Goal: Task Accomplishment & Management: Complete application form

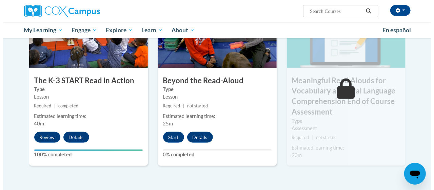
scroll to position [382, 0]
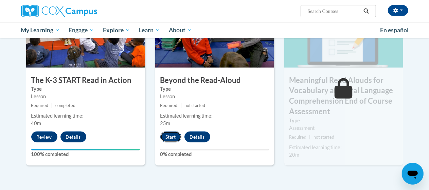
click at [171, 134] on button "Start" at bounding box center [170, 136] width 21 height 11
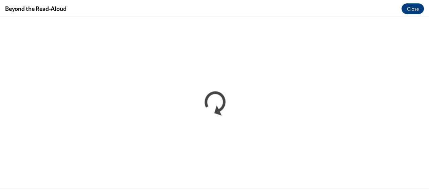
scroll to position [0, 0]
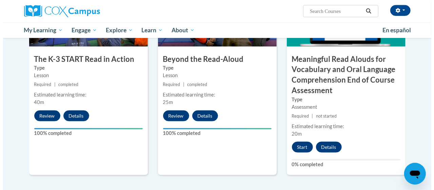
scroll to position [403, 0]
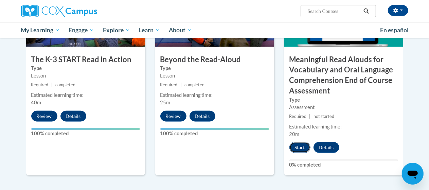
click at [301, 146] on button "Start" at bounding box center [299, 147] width 21 height 11
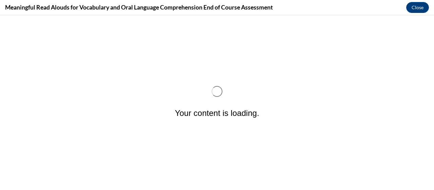
scroll to position [0, 0]
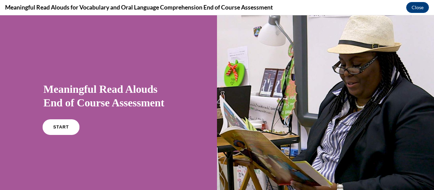
click at [68, 123] on link "START" at bounding box center [60, 127] width 37 height 16
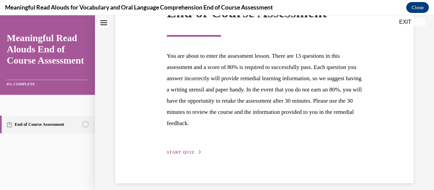
scroll to position [121, 0]
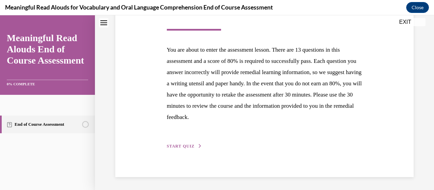
click at [187, 149] on div "Step 1 of 1 End of Course Assessment You are about to enter the assessment less…" at bounding box center [265, 61] width 206 height 177
click at [188, 144] on span "START QUIZ" at bounding box center [181, 146] width 28 height 5
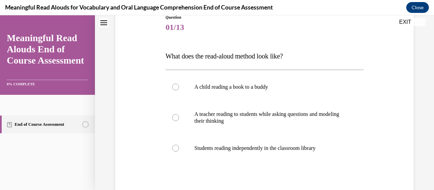
scroll to position [81, 0]
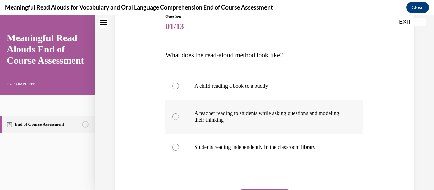
drag, startPoint x: 347, startPoint y: 125, endPoint x: 191, endPoint y: 120, distance: 156.2
click at [191, 120] on label "A teacher reading to students while asking questions and modeling their thinking" at bounding box center [265, 116] width 198 height 34
click at [179, 120] on input "A teacher reading to students while asking questions and modeling their thinking" at bounding box center [175, 116] width 7 height 7
radio input "true"
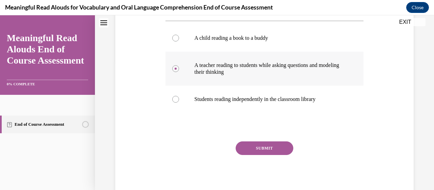
scroll to position [134, 0]
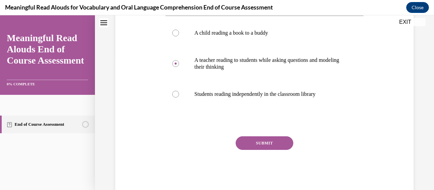
click at [260, 139] on button "SUBMIT" at bounding box center [265, 143] width 58 height 14
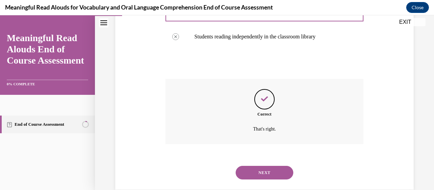
scroll to position [204, 0]
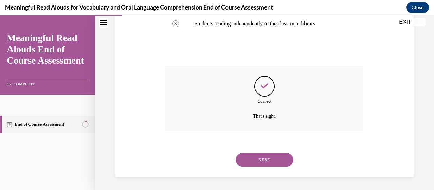
click at [276, 159] on button "NEXT" at bounding box center [265, 160] width 58 height 14
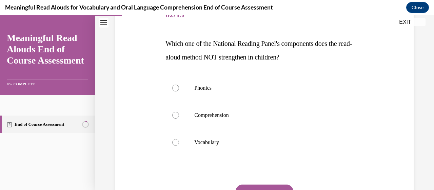
scroll to position [73, 0]
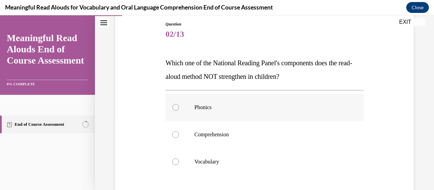
click at [237, 110] on label "Phonics" at bounding box center [265, 107] width 198 height 27
click at [179, 110] on input "Phonics" at bounding box center [175, 107] width 7 height 7
radio input "true"
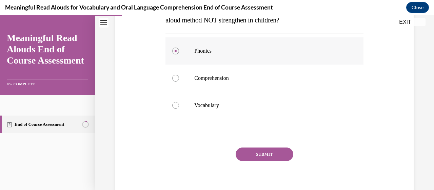
scroll to position [132, 0]
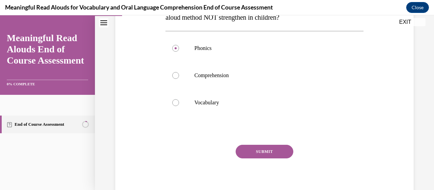
click at [274, 148] on button "SUBMIT" at bounding box center [265, 152] width 58 height 14
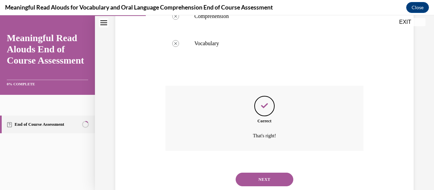
scroll to position [211, 0]
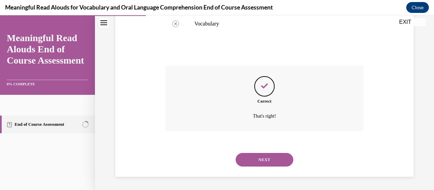
click at [274, 156] on button "NEXT" at bounding box center [265, 160] width 58 height 14
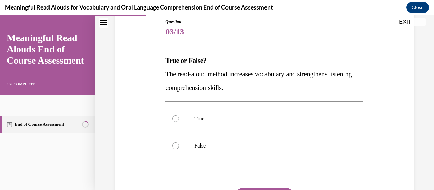
scroll to position [76, 0]
click at [325, 129] on label "True" at bounding box center [265, 118] width 198 height 27
click at [179, 121] on input "True" at bounding box center [175, 118] width 7 height 7
radio input "true"
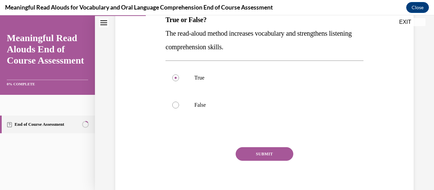
click at [269, 156] on button "SUBMIT" at bounding box center [265, 154] width 58 height 14
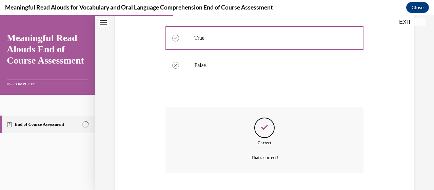
scroll to position [198, 0]
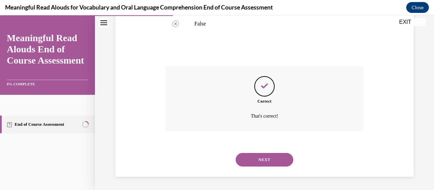
click at [267, 162] on button "NEXT" at bounding box center [265, 160] width 58 height 14
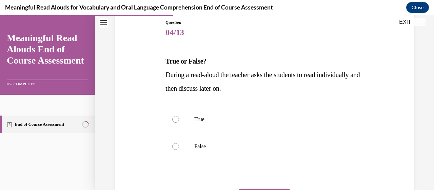
scroll to position [80, 0]
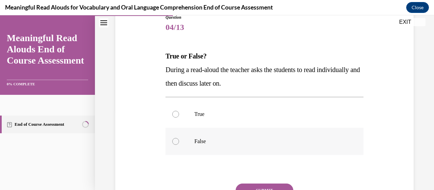
click at [295, 142] on p "False" at bounding box center [270, 141] width 152 height 7
click at [179, 142] on input "False" at bounding box center [175, 141] width 7 height 7
radio input "true"
click at [277, 184] on button "SUBMIT" at bounding box center [265, 190] width 58 height 14
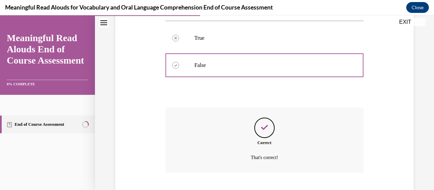
scroll to position [198, 0]
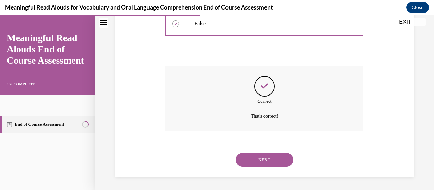
click at [265, 161] on button "NEXT" at bounding box center [265, 160] width 58 height 14
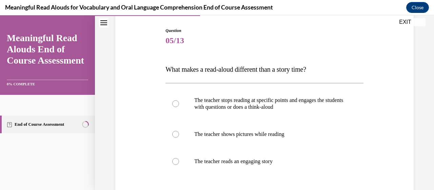
scroll to position [67, 0]
click at [290, 108] on p "The teacher stops reading at specific points and engages the students with ques…" at bounding box center [270, 103] width 152 height 14
click at [179, 107] on input "The teacher stops reading at specific points and engages the students with ques…" at bounding box center [175, 103] width 7 height 7
radio input "true"
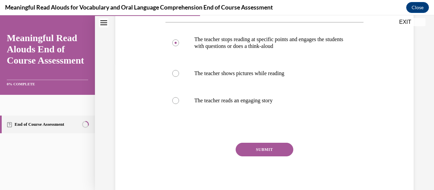
click at [280, 146] on button "SUBMIT" at bounding box center [265, 150] width 58 height 14
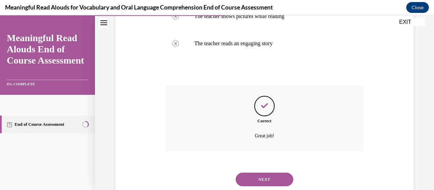
scroll to position [204, 0]
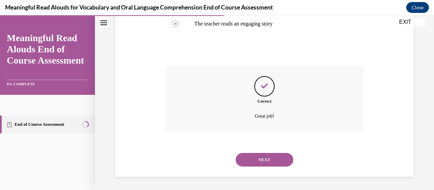
click at [264, 161] on button "NEXT" at bounding box center [265, 160] width 58 height 14
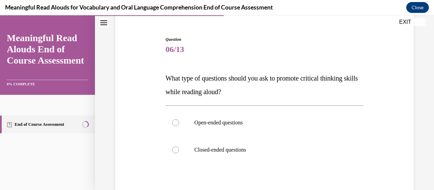
scroll to position [58, 0]
click at [277, 126] on label "Open-ended questions" at bounding box center [265, 122] width 198 height 27
click at [179, 126] on input "Open-ended questions" at bounding box center [175, 122] width 7 height 7
radio input "true"
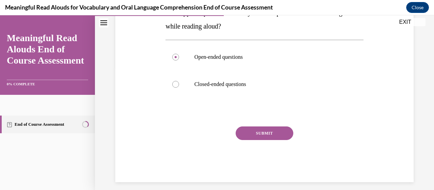
click at [269, 135] on button "SUBMIT" at bounding box center [265, 133] width 58 height 14
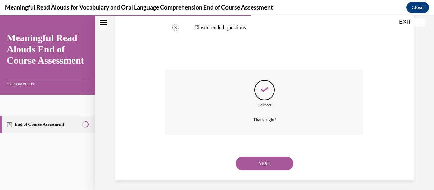
scroll to position [184, 0]
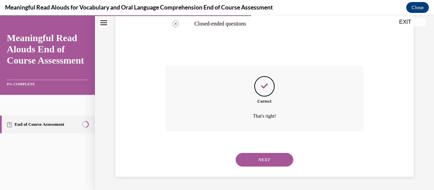
click at [259, 158] on button "NEXT" at bounding box center [265, 160] width 58 height 14
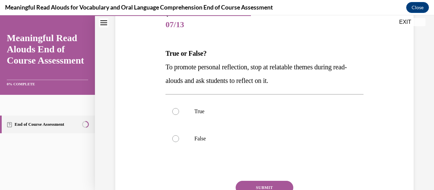
scroll to position [85, 0]
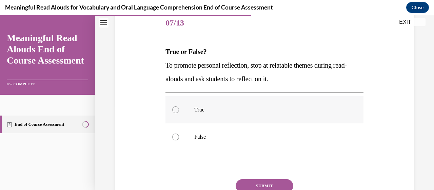
click at [314, 119] on label "True" at bounding box center [265, 109] width 198 height 27
click at [179, 113] on input "True" at bounding box center [175, 109] width 7 height 7
radio input "true"
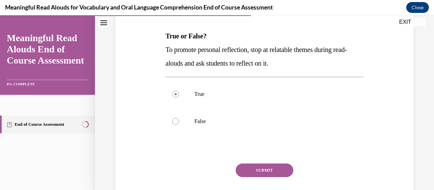
click at [255, 174] on button "SUBMIT" at bounding box center [265, 170] width 58 height 14
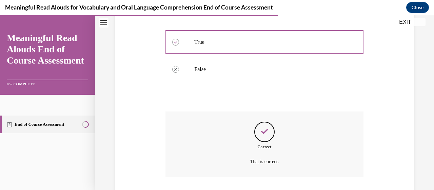
scroll to position [198, 0]
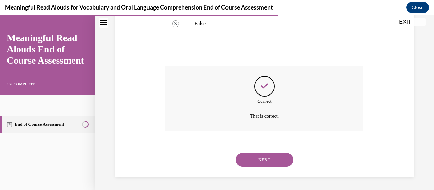
click at [279, 158] on button "NEXT" at bounding box center [265, 160] width 58 height 14
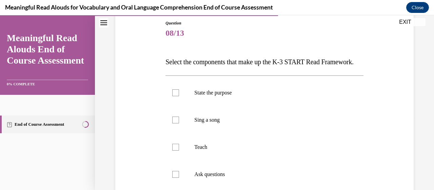
scroll to position [77, 0]
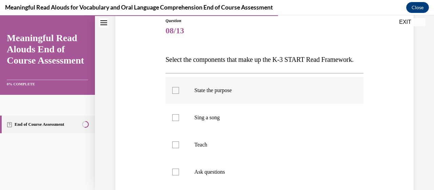
click at [318, 104] on label "State the purpose" at bounding box center [265, 90] width 198 height 27
click at [179, 94] on input "State the purpose" at bounding box center [175, 90] width 7 height 7
checkbox input "true"
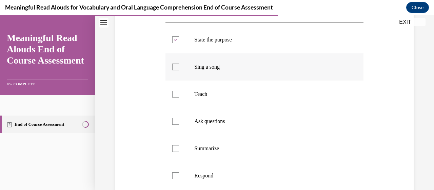
scroll to position [128, 0]
click at [272, 107] on label "Teach" at bounding box center [265, 93] width 198 height 27
click at [179, 97] on input "Teach" at bounding box center [175, 93] width 7 height 7
checkbox input "true"
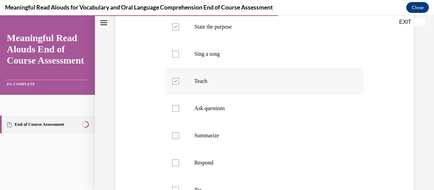
scroll to position [141, 0]
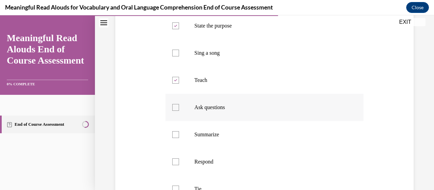
click at [269, 121] on label "Ask questions" at bounding box center [265, 107] width 198 height 27
click at [179, 111] on input "Ask questions" at bounding box center [175, 107] width 7 height 7
checkbox input "true"
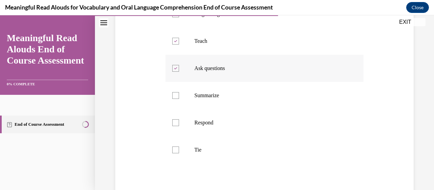
scroll to position [188, 0]
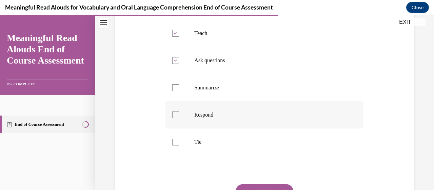
click at [299, 128] on label "Respond" at bounding box center [265, 114] width 198 height 27
click at [179, 118] on input "Respond" at bounding box center [175, 114] width 7 height 7
checkbox input "true"
click at [260, 145] on p "Tie" at bounding box center [270, 141] width 152 height 7
click at [179, 145] on input "Tie" at bounding box center [175, 141] width 7 height 7
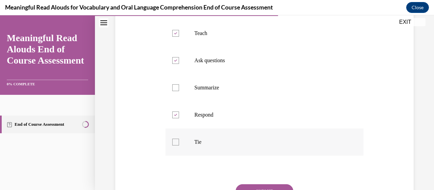
checkbox input "true"
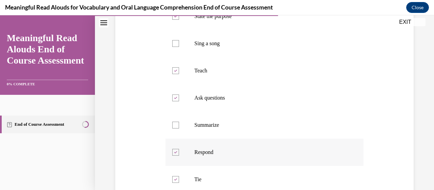
scroll to position [151, 0]
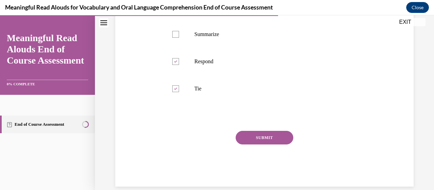
click at [273, 144] on button "SUBMIT" at bounding box center [265, 138] width 58 height 14
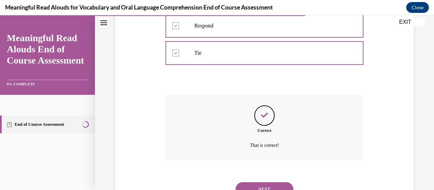
scroll to position [320, 0]
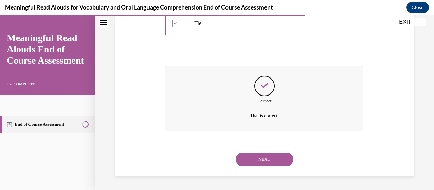
click at [268, 158] on button "NEXT" at bounding box center [265, 159] width 58 height 14
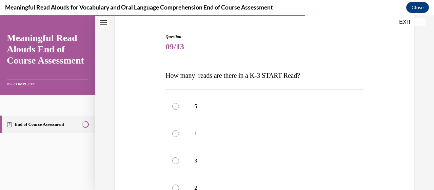
scroll to position [65, 0]
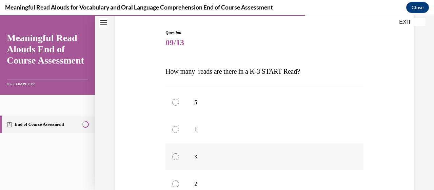
click at [228, 154] on p "3" at bounding box center [270, 156] width 152 height 7
click at [179, 154] on input "3" at bounding box center [175, 156] width 7 height 7
radio input "true"
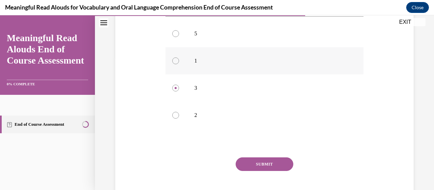
scroll to position [134, 0]
click at [275, 161] on button "SUBMIT" at bounding box center [265, 163] width 58 height 14
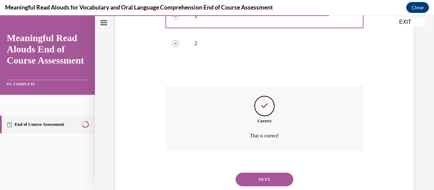
scroll to position [225, 0]
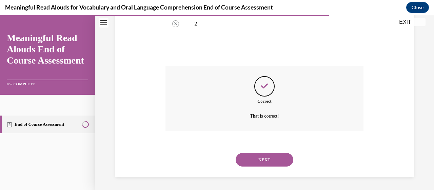
click at [269, 156] on button "NEXT" at bounding box center [265, 160] width 58 height 14
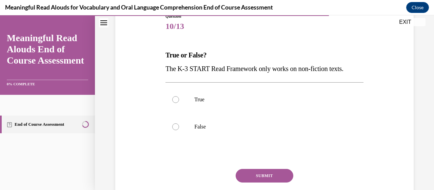
scroll to position [86, 0]
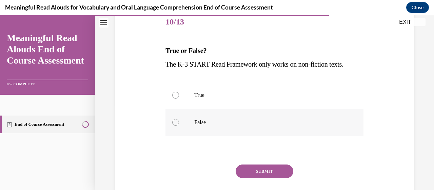
click at [270, 134] on label "False" at bounding box center [265, 122] width 198 height 27
click at [179, 126] on input "False" at bounding box center [175, 122] width 7 height 7
radio input "true"
click at [274, 167] on button "SUBMIT" at bounding box center [265, 171] width 58 height 14
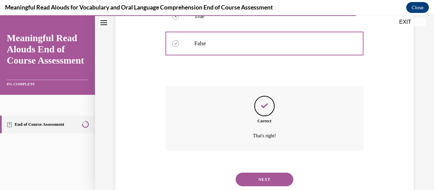
scroll to position [184, 0]
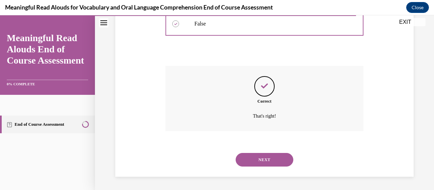
click at [278, 158] on button "NEXT" at bounding box center [265, 160] width 58 height 14
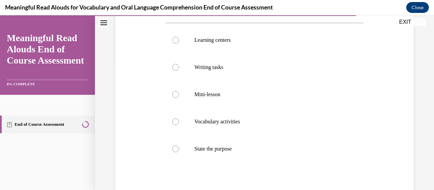
scroll to position [128, 0]
click at [251, 145] on p "State the purpose" at bounding box center [270, 148] width 152 height 7
click at [179, 145] on input "State the purpose" at bounding box center [175, 148] width 7 height 7
radio input "true"
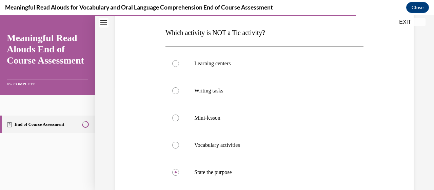
scroll to position [103, 0]
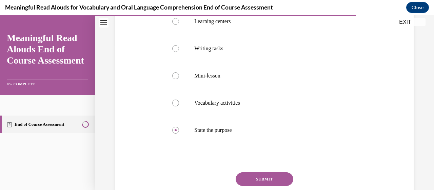
click at [269, 176] on button "SUBMIT" at bounding box center [265, 179] width 58 height 14
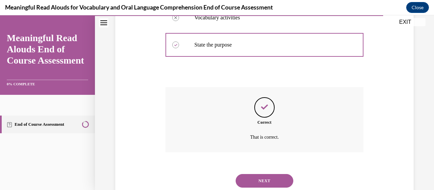
scroll to position [252, 0]
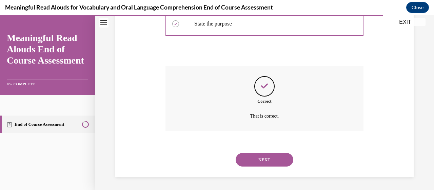
click at [258, 164] on button "NEXT" at bounding box center [265, 160] width 58 height 14
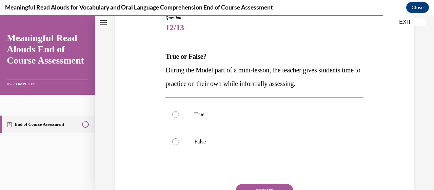
scroll to position [80, 0]
click at [326, 145] on label "False" at bounding box center [265, 141] width 198 height 27
click at [179, 145] on input "False" at bounding box center [175, 141] width 7 height 7
radio input "true"
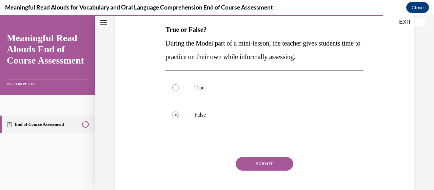
scroll to position [107, 0]
click at [267, 165] on button "SUBMIT" at bounding box center [265, 163] width 58 height 14
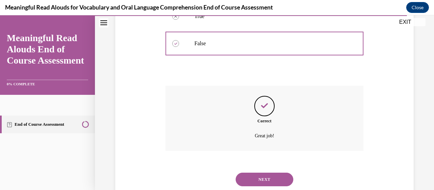
scroll to position [198, 0]
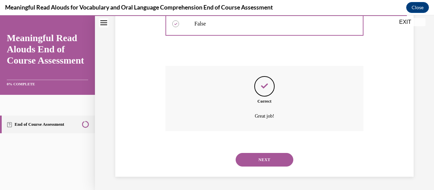
click at [274, 161] on button "NEXT" at bounding box center [265, 160] width 58 height 14
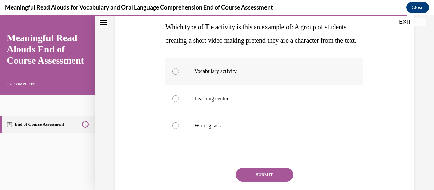
scroll to position [111, 0]
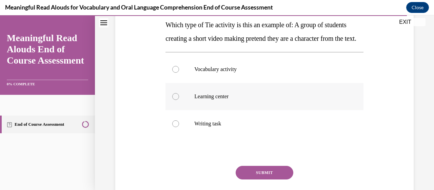
click at [328, 106] on label "Learning center" at bounding box center [265, 96] width 198 height 27
click at [179, 100] on input "Learning center" at bounding box center [175, 96] width 7 height 7
radio input "true"
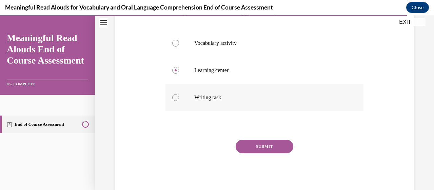
scroll to position [139, 0]
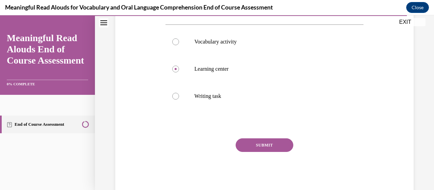
click at [270, 152] on button "SUBMIT" at bounding box center [265, 145] width 58 height 14
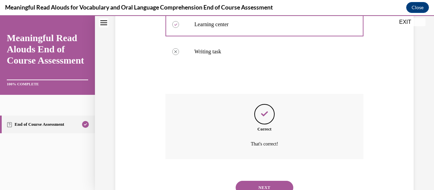
scroll to position [225, 0]
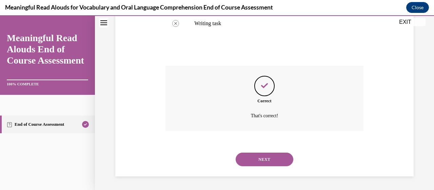
click at [259, 157] on button "NEXT" at bounding box center [265, 159] width 58 height 14
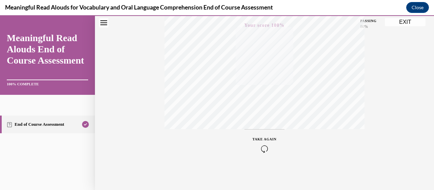
scroll to position [0, 0]
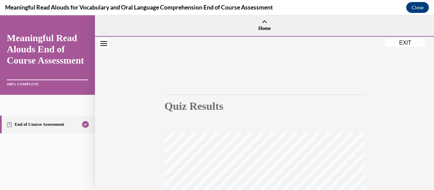
click at [402, 43] on button "EXIT" at bounding box center [405, 43] width 41 height 8
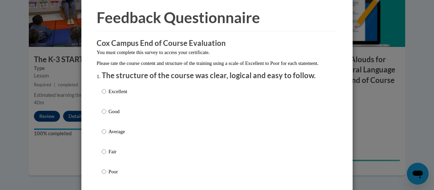
scroll to position [29, 0]
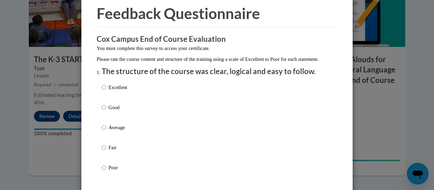
click at [114, 111] on p "Good" at bounding box center [118, 107] width 19 height 7
click at [106, 111] on input "Good" at bounding box center [104, 107] width 4 height 7
radio input "true"
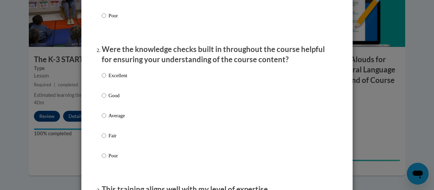
scroll to position [182, 0]
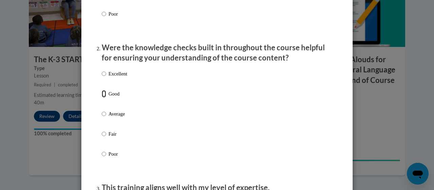
click at [102, 97] on input "Good" at bounding box center [104, 93] width 4 height 7
radio input "true"
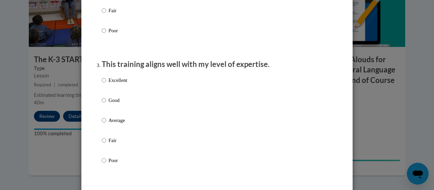
scroll to position [307, 0]
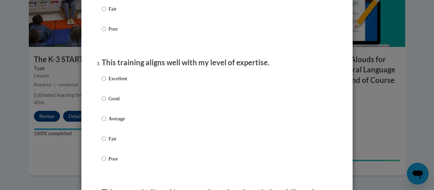
click at [109, 102] on p "Good" at bounding box center [118, 98] width 19 height 7
click at [106, 102] on input "Good" at bounding box center [104, 98] width 4 height 7
radio input "true"
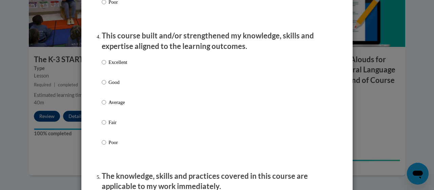
scroll to position [465, 0]
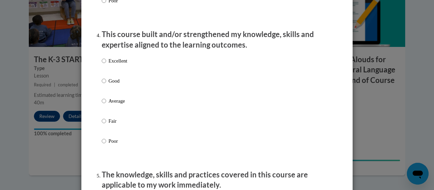
click at [116, 85] on p "Good" at bounding box center [118, 80] width 19 height 7
click at [106, 85] on input "Good" at bounding box center [104, 80] width 4 height 7
radio input "true"
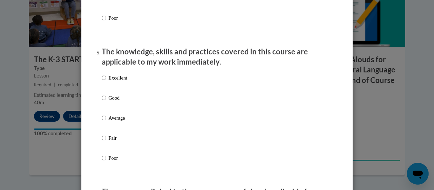
scroll to position [621, 0]
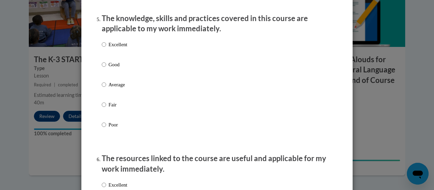
click at [109, 68] on p "Good" at bounding box center [118, 64] width 19 height 7
click at [106, 68] on input "Good" at bounding box center [104, 64] width 4 height 7
radio input "true"
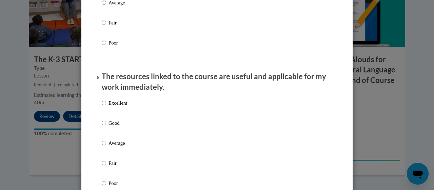
scroll to position [703, 0]
click at [112, 126] on p "Good" at bounding box center [118, 122] width 19 height 7
click at [106, 126] on input "Good" at bounding box center [104, 122] width 4 height 7
radio input "true"
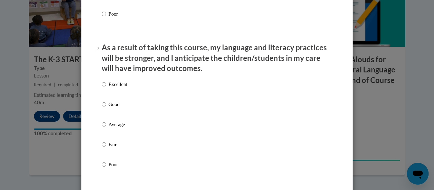
scroll to position [872, 0]
click at [116, 108] on p "Good" at bounding box center [118, 103] width 19 height 7
click at [106, 108] on input "Good" at bounding box center [104, 103] width 4 height 7
radio input "true"
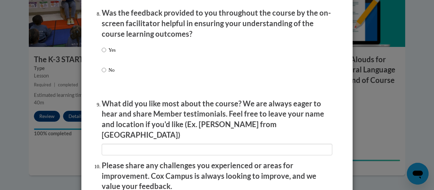
scroll to position [1057, 0]
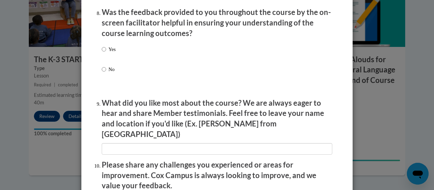
click at [105, 52] on label "Yes" at bounding box center [109, 54] width 14 height 18
click at [105, 52] on input "Yes" at bounding box center [104, 48] width 4 height 7
radio input "true"
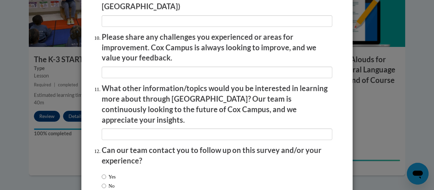
scroll to position [1221, 0]
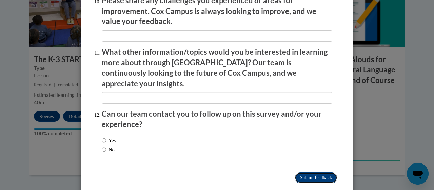
click at [303, 172] on input "Submit feedback" at bounding box center [316, 177] width 43 height 11
